Goal: Task Accomplishment & Management: Manage account settings

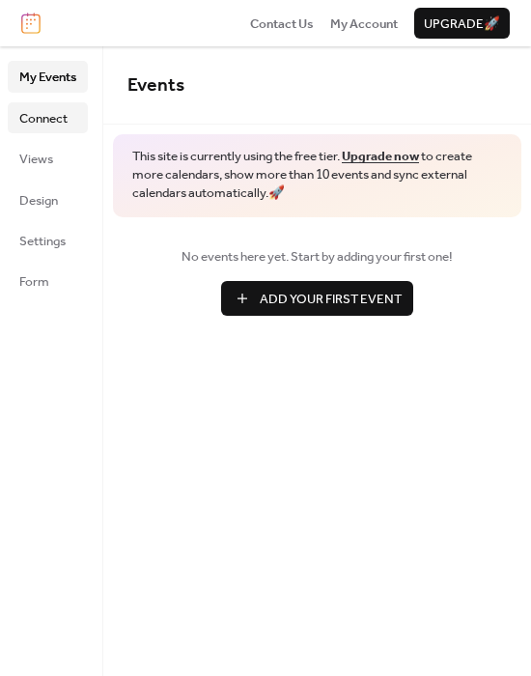
click at [53, 117] on span "Connect" at bounding box center [43, 118] width 48 height 19
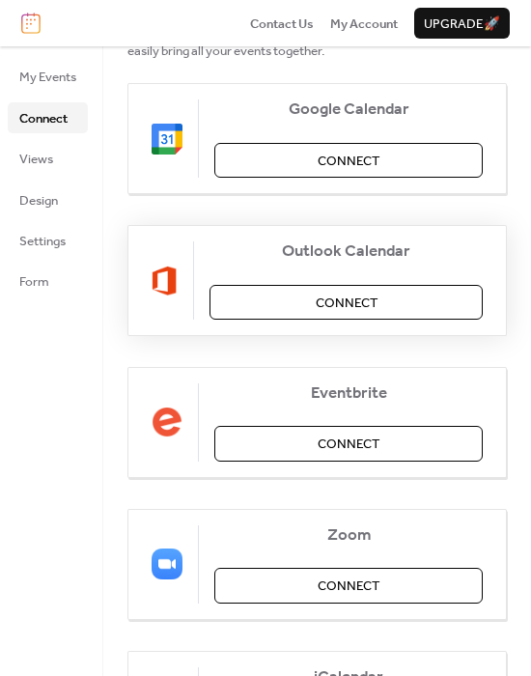
scroll to position [241, 0]
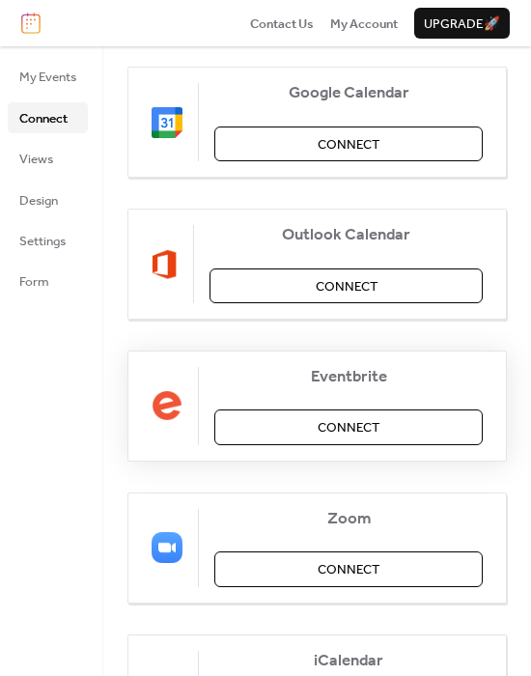
click at [312, 427] on button "Connect" at bounding box center [348, 426] width 268 height 35
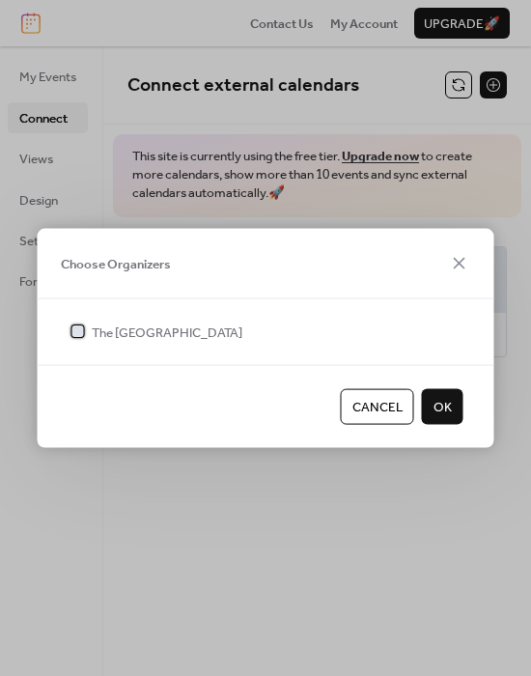
click at [72, 329] on div at bounding box center [78, 331] width 12 height 12
click at [434, 413] on span "OK" at bounding box center [442, 407] width 18 height 19
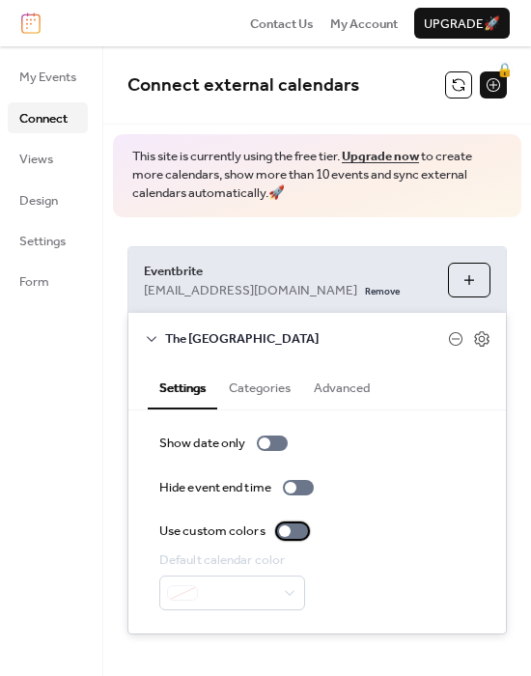
click at [291, 534] on div at bounding box center [285, 531] width 12 height 12
click at [278, 571] on div "Default calendar color" at bounding box center [232, 580] width 146 height 60
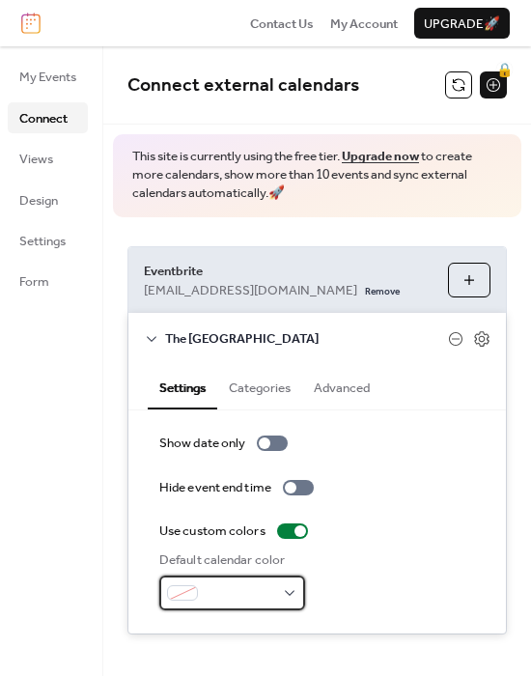
click at [285, 589] on div at bounding box center [232, 592] width 146 height 35
click at [188, 580] on div at bounding box center [232, 592] width 146 height 35
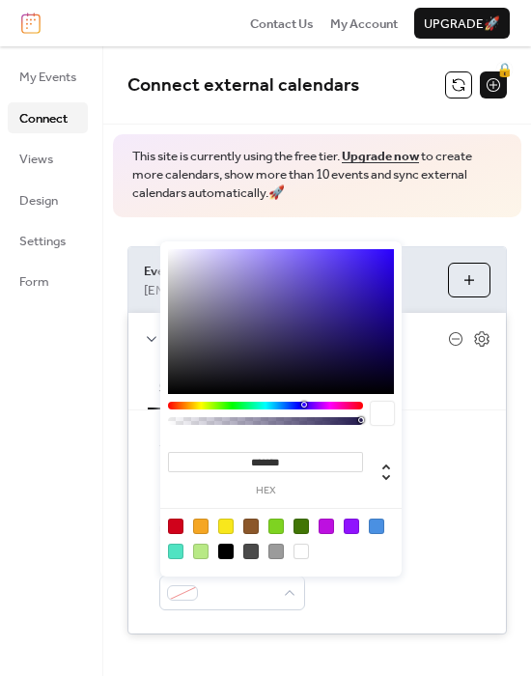
click at [263, 459] on input "*******" at bounding box center [265, 462] width 195 height 20
paste input
type input "*******"
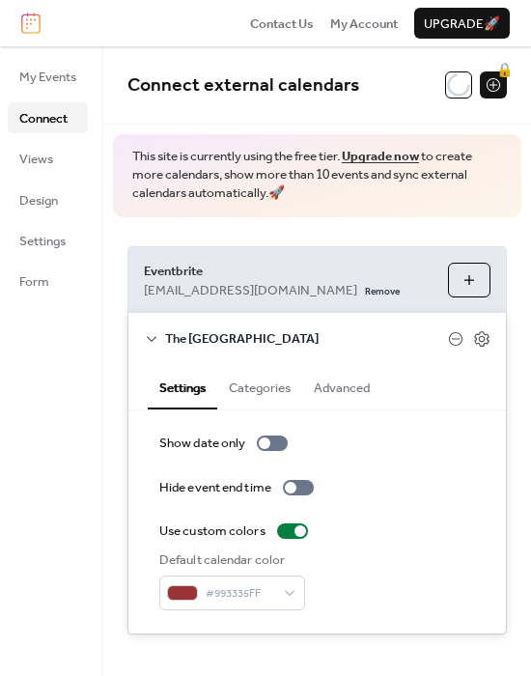
click at [459, 485] on div "Hide event end time" at bounding box center [317, 487] width 316 height 19
click at [243, 383] on button "Categories" at bounding box center [259, 385] width 85 height 43
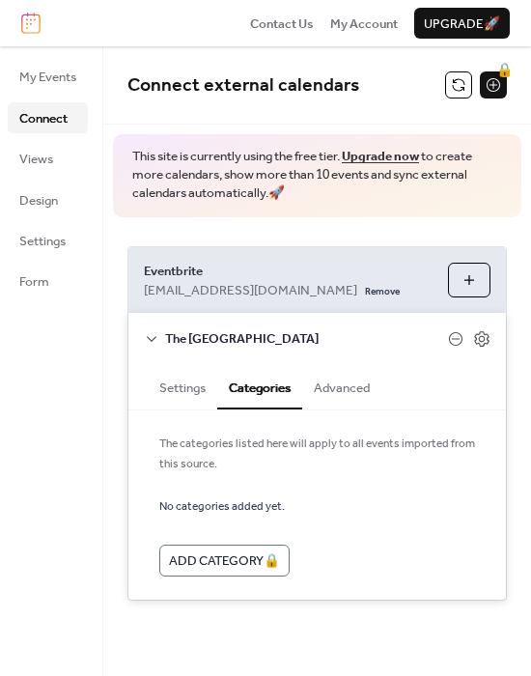
click at [370, 388] on button "Advanced" at bounding box center [341, 385] width 79 height 43
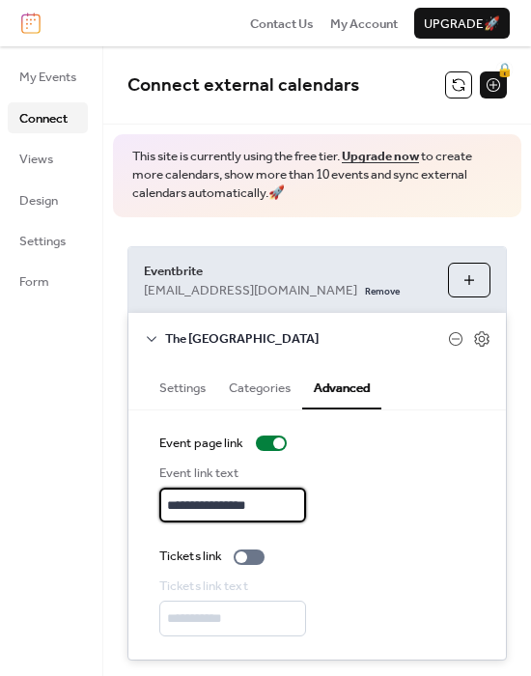
click at [249, 497] on input "**********" at bounding box center [232, 504] width 147 height 35
type input "********"
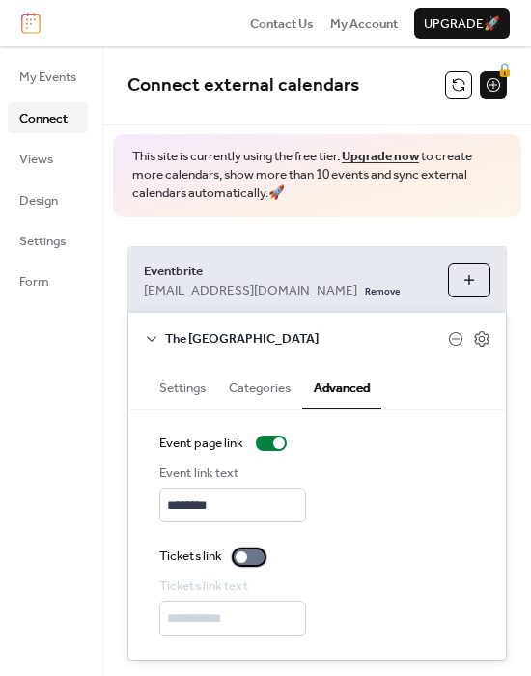
click at [253, 558] on div at bounding box center [249, 556] width 31 height 15
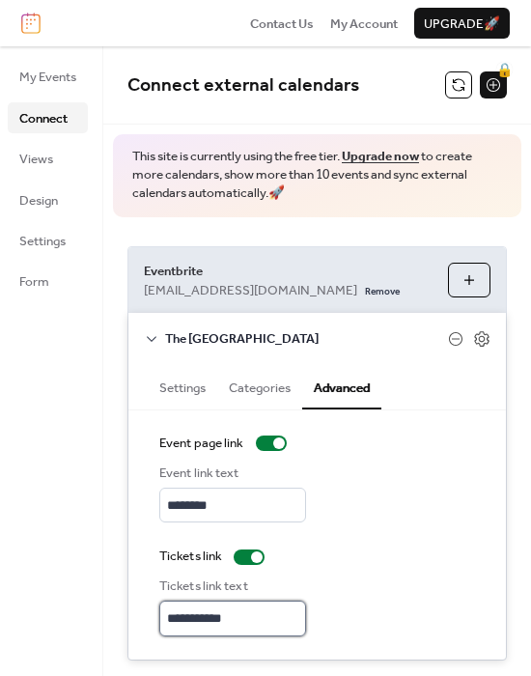
click at [217, 601] on input "**********" at bounding box center [232, 617] width 147 height 35
click at [214, 613] on input "**********" at bounding box center [232, 617] width 147 height 35
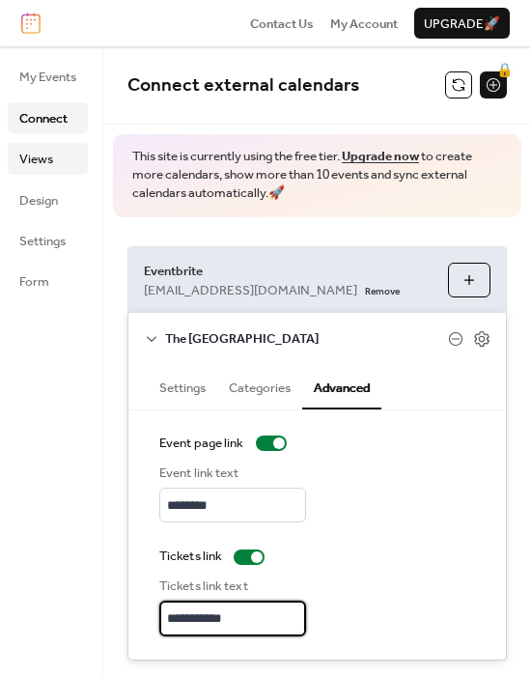
type input "**********"
click at [44, 153] on span "Views" at bounding box center [36, 159] width 34 height 19
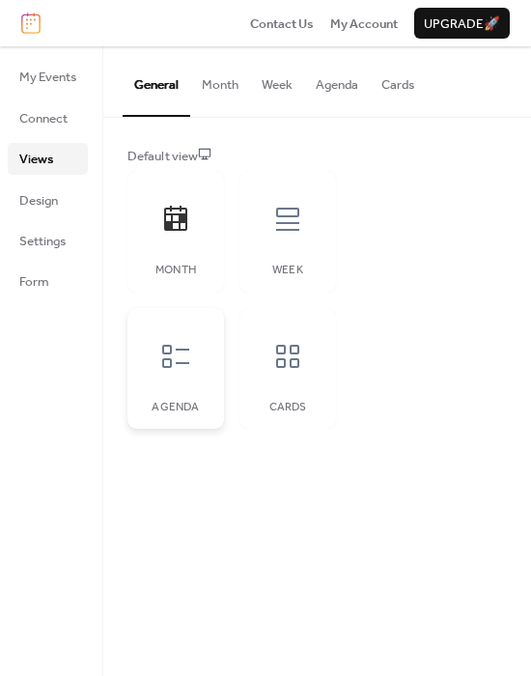
click at [170, 352] on icon at bounding box center [175, 356] width 27 height 23
click at [292, 373] on div at bounding box center [288, 356] width 58 height 58
click at [174, 236] on div at bounding box center [176, 219] width 58 height 58
click at [54, 203] on span "Design" at bounding box center [38, 200] width 39 height 19
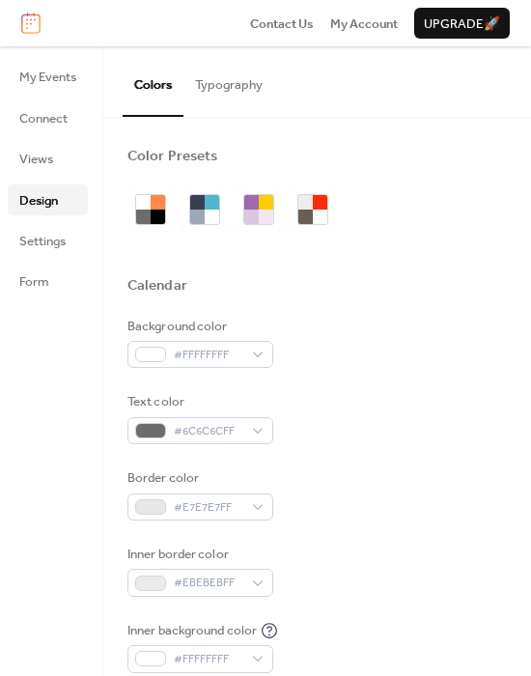
click at [229, 82] on button "Typography" at bounding box center [228, 80] width 91 height 68
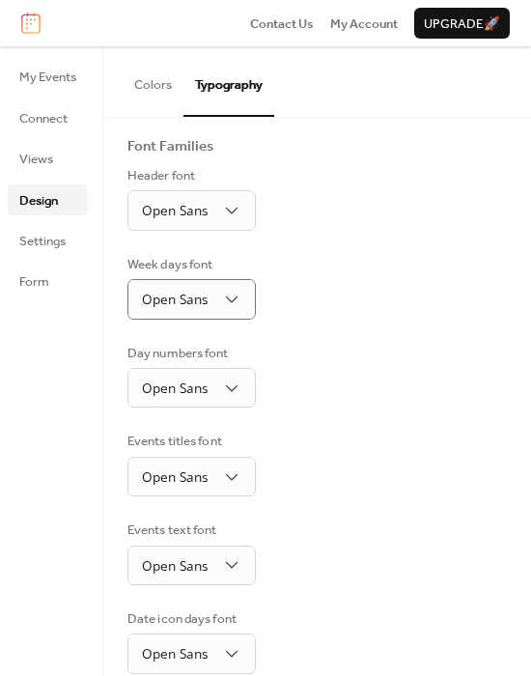
scroll to position [118, 0]
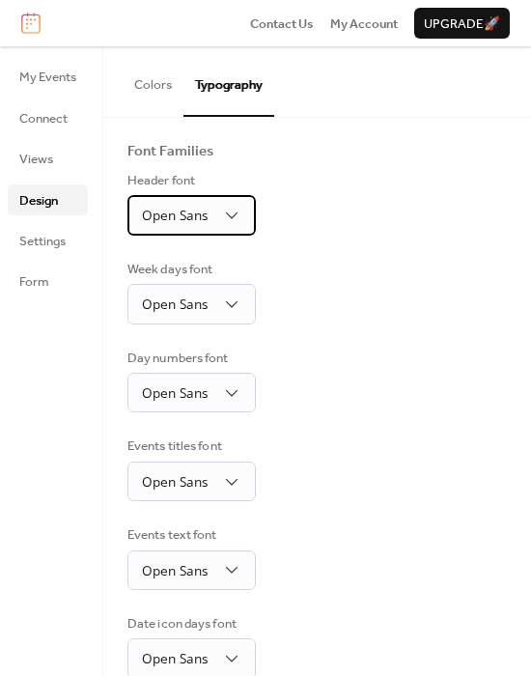
click at [181, 223] on span "Open Sans" at bounding box center [175, 216] width 66 height 25
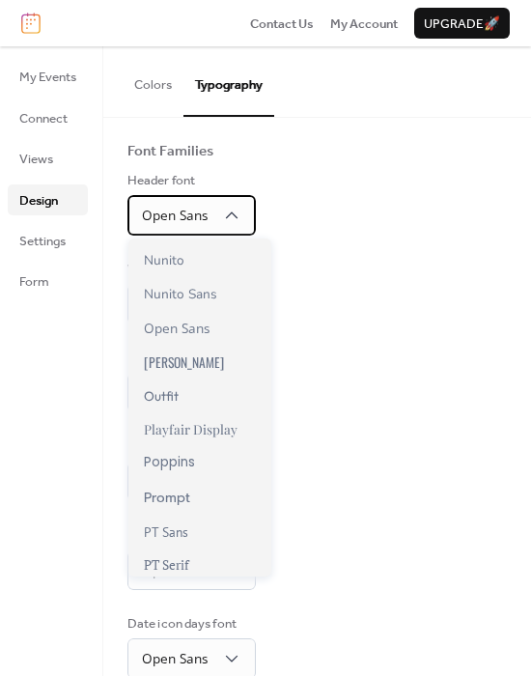
scroll to position [1039, 0]
click at [437, 329] on div "Base Font Size * px Font Families Header font Open Sans Week days font Open San…" at bounding box center [316, 398] width 379 height 738
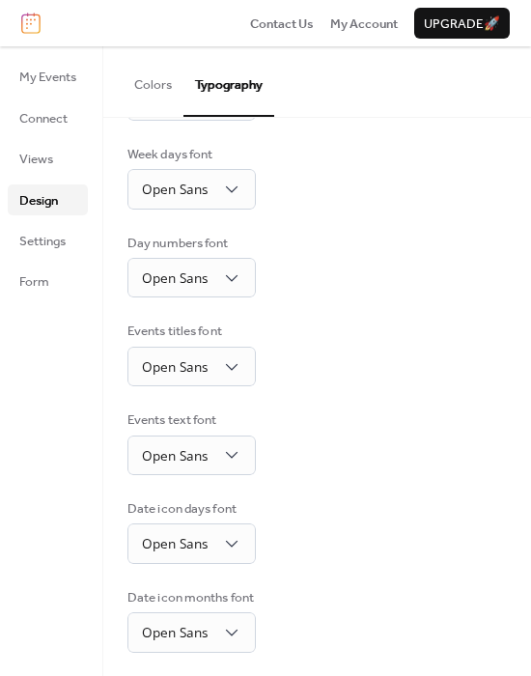
scroll to position [238, 0]
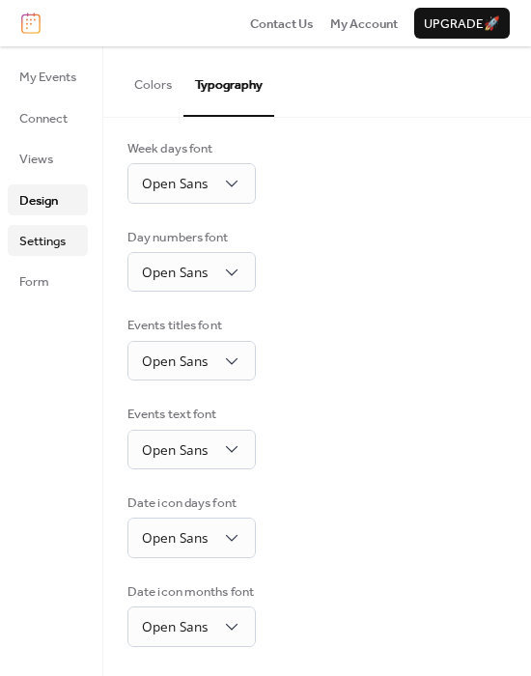
click at [59, 232] on span "Settings" at bounding box center [42, 241] width 46 height 19
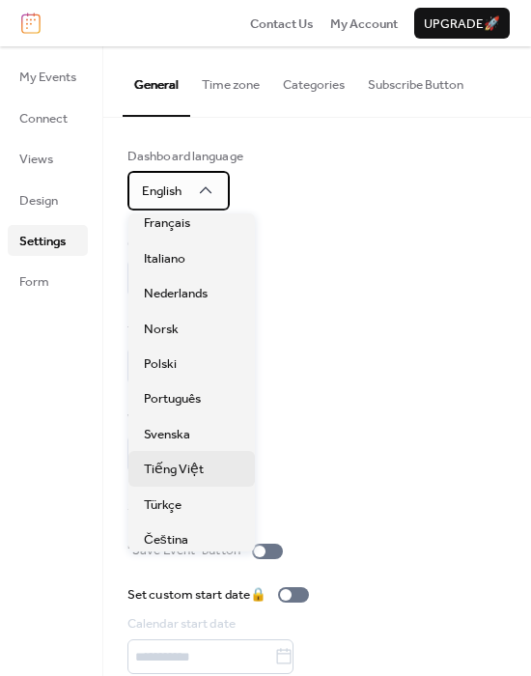
scroll to position [362, 0]
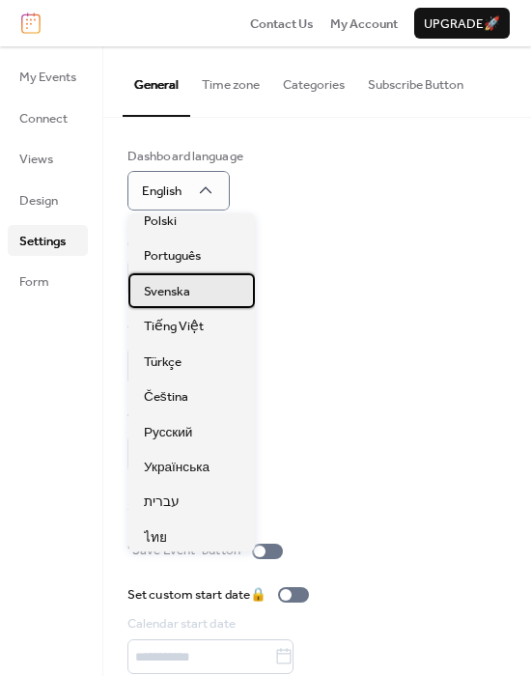
click at [205, 287] on div "Svenska" at bounding box center [191, 290] width 126 height 35
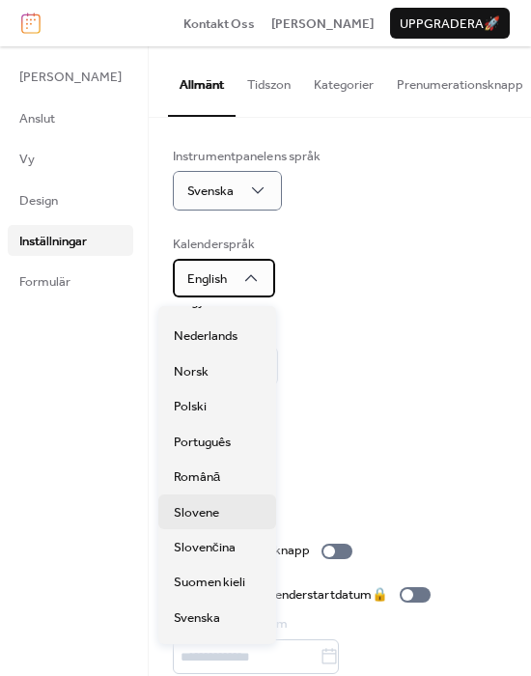
scroll to position [483, 0]
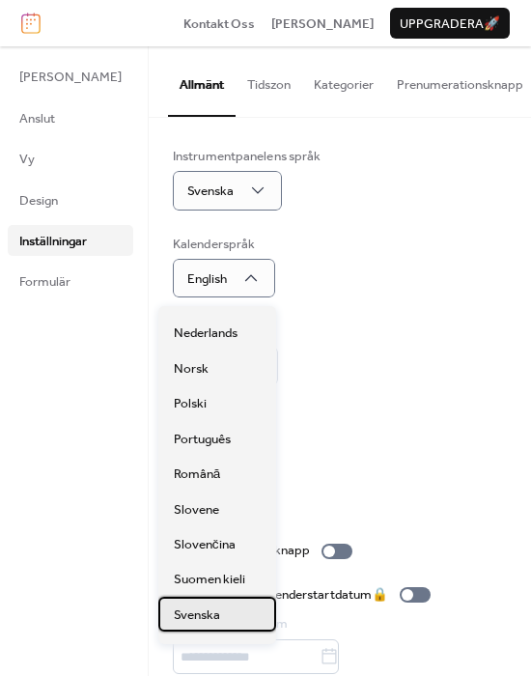
click at [215, 615] on span "Svenska" at bounding box center [197, 614] width 46 height 19
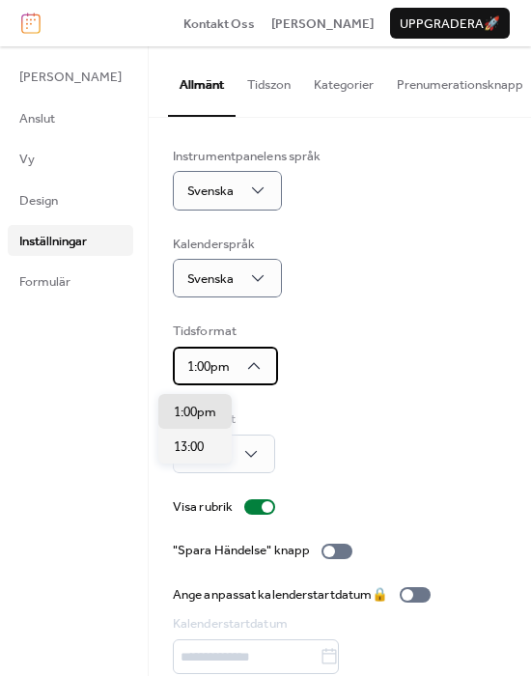
click at [222, 377] on div "1:00pm" at bounding box center [225, 366] width 105 height 39
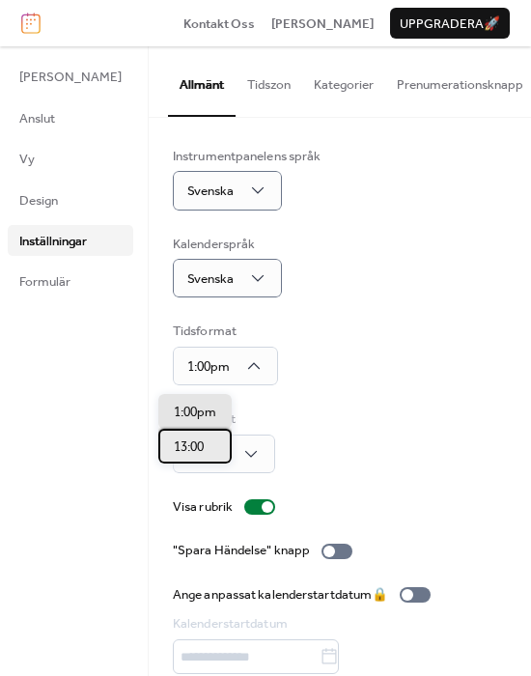
click at [194, 441] on span "13:00" at bounding box center [189, 446] width 30 height 19
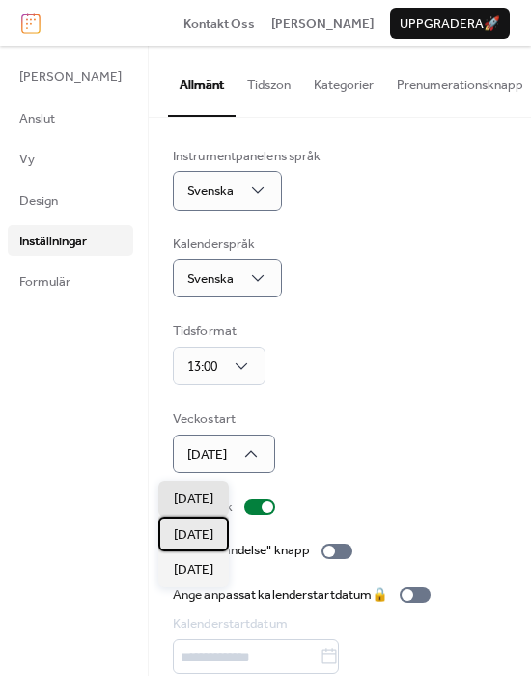
click at [198, 525] on span "[DATE]" at bounding box center [194, 534] width 40 height 19
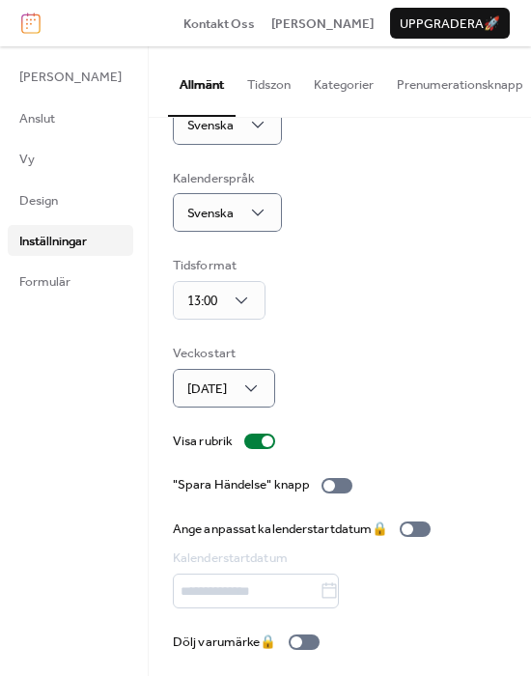
scroll to position [74, 0]
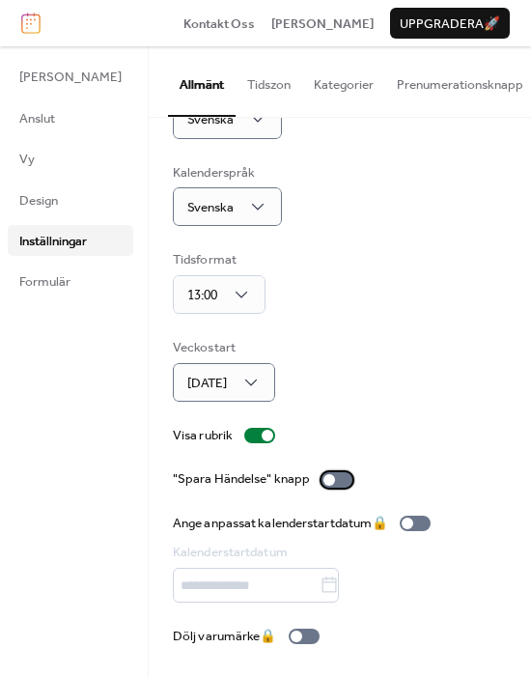
click at [321, 485] on div at bounding box center [336, 479] width 31 height 15
click at [55, 290] on span "Formulär" at bounding box center [44, 281] width 51 height 19
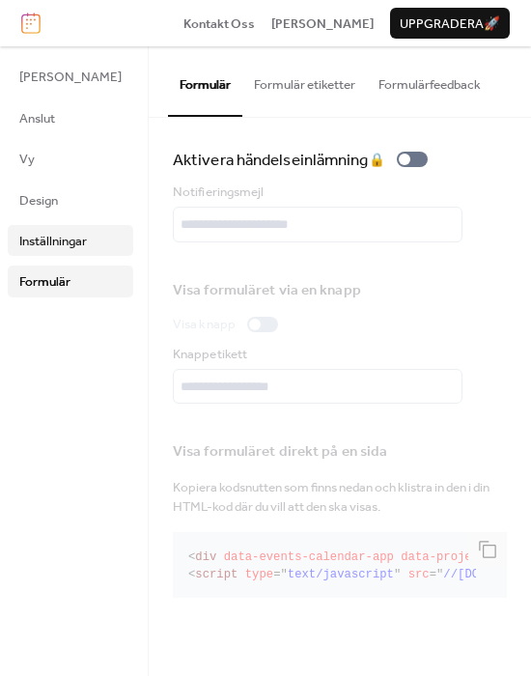
click at [54, 238] on span "Inställningar" at bounding box center [53, 241] width 68 height 19
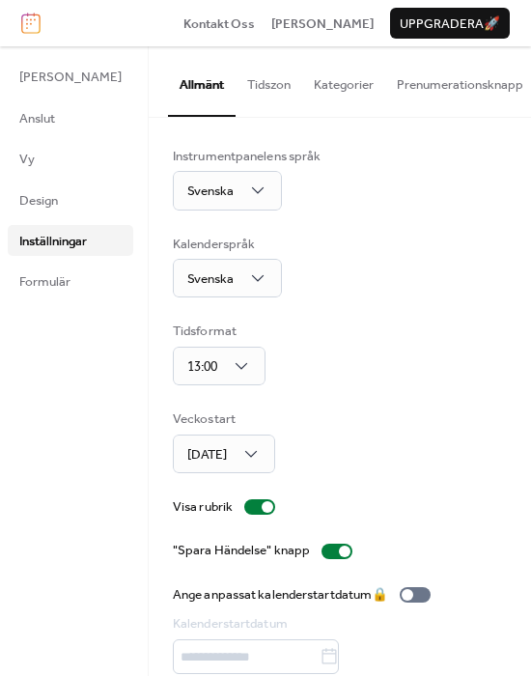
click at [247, 87] on button "Tidszon" at bounding box center [269, 80] width 67 height 68
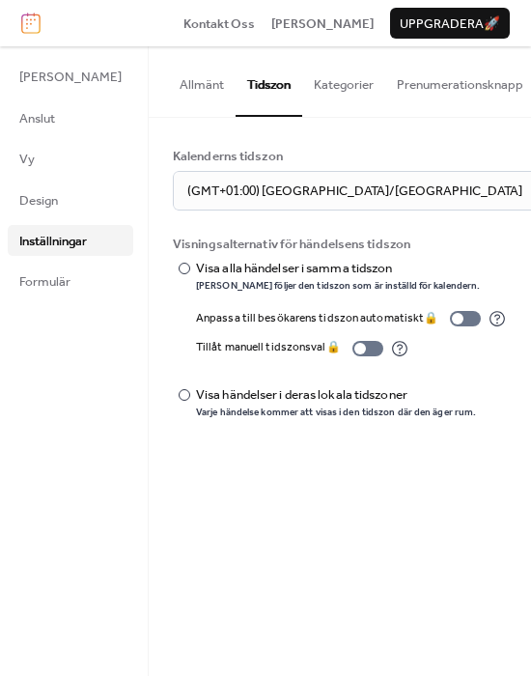
click at [330, 95] on button "Kategorier" at bounding box center [343, 80] width 83 height 68
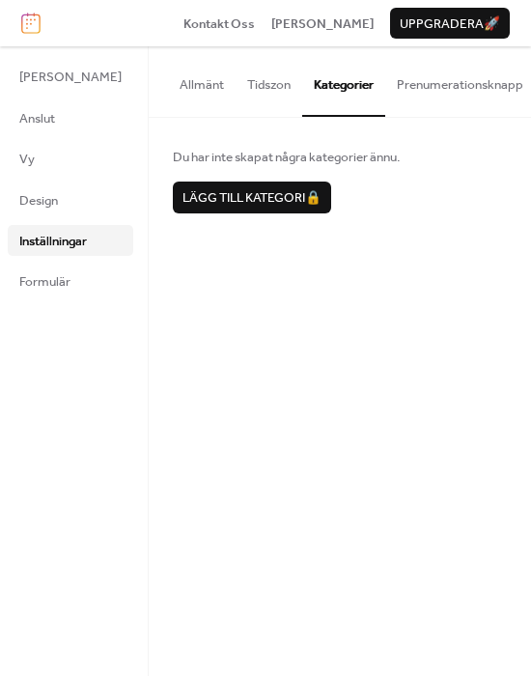
click at [405, 85] on button "Prenumerationsknapp" at bounding box center [460, 80] width 150 height 68
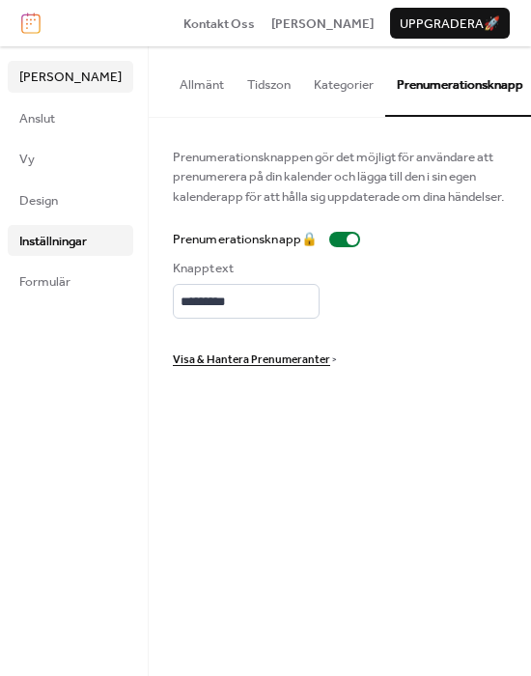
click at [69, 80] on span "[PERSON_NAME]" at bounding box center [70, 77] width 102 height 19
